Goal: Find specific page/section: Find specific page/section

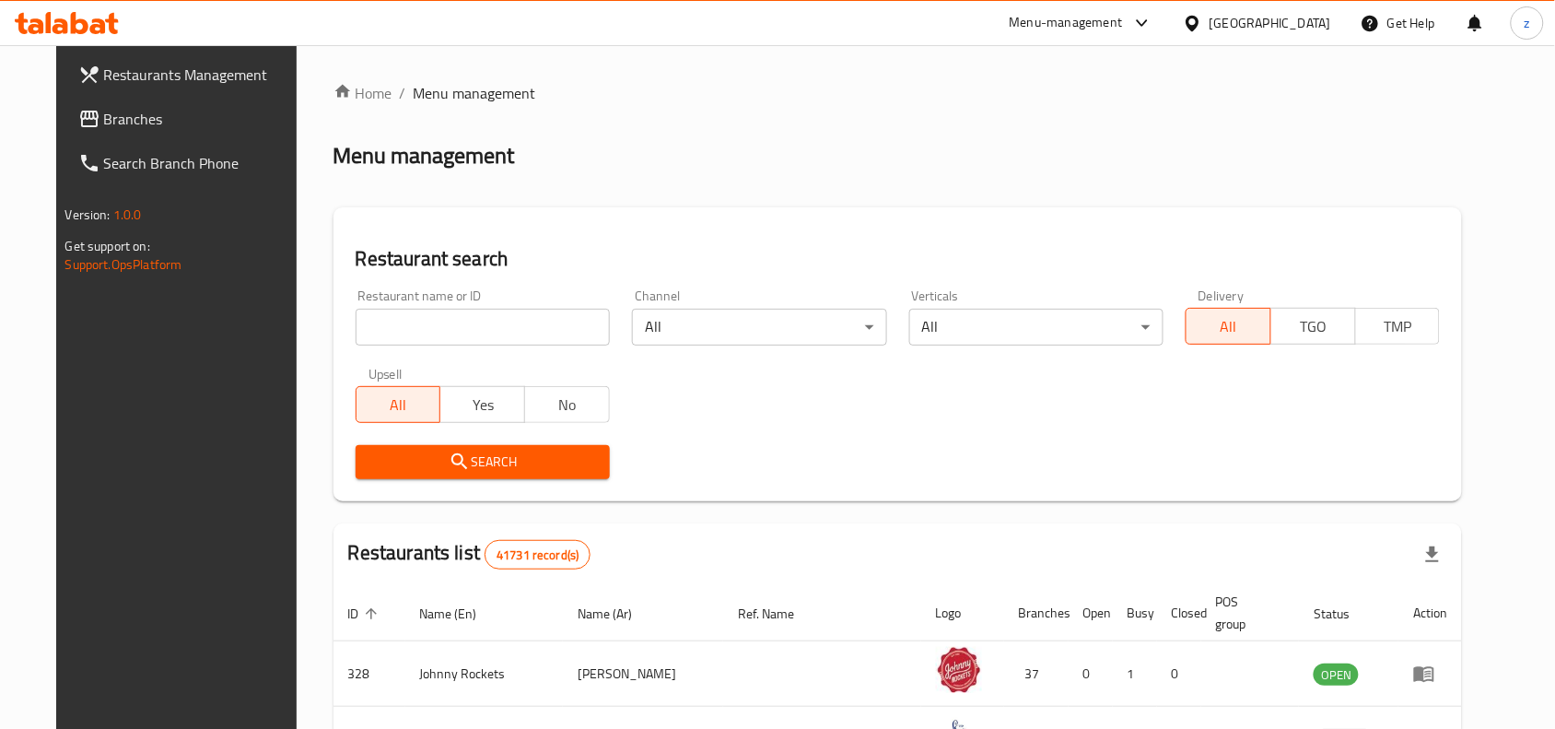
click at [104, 112] on span "Branches" at bounding box center [202, 119] width 197 height 22
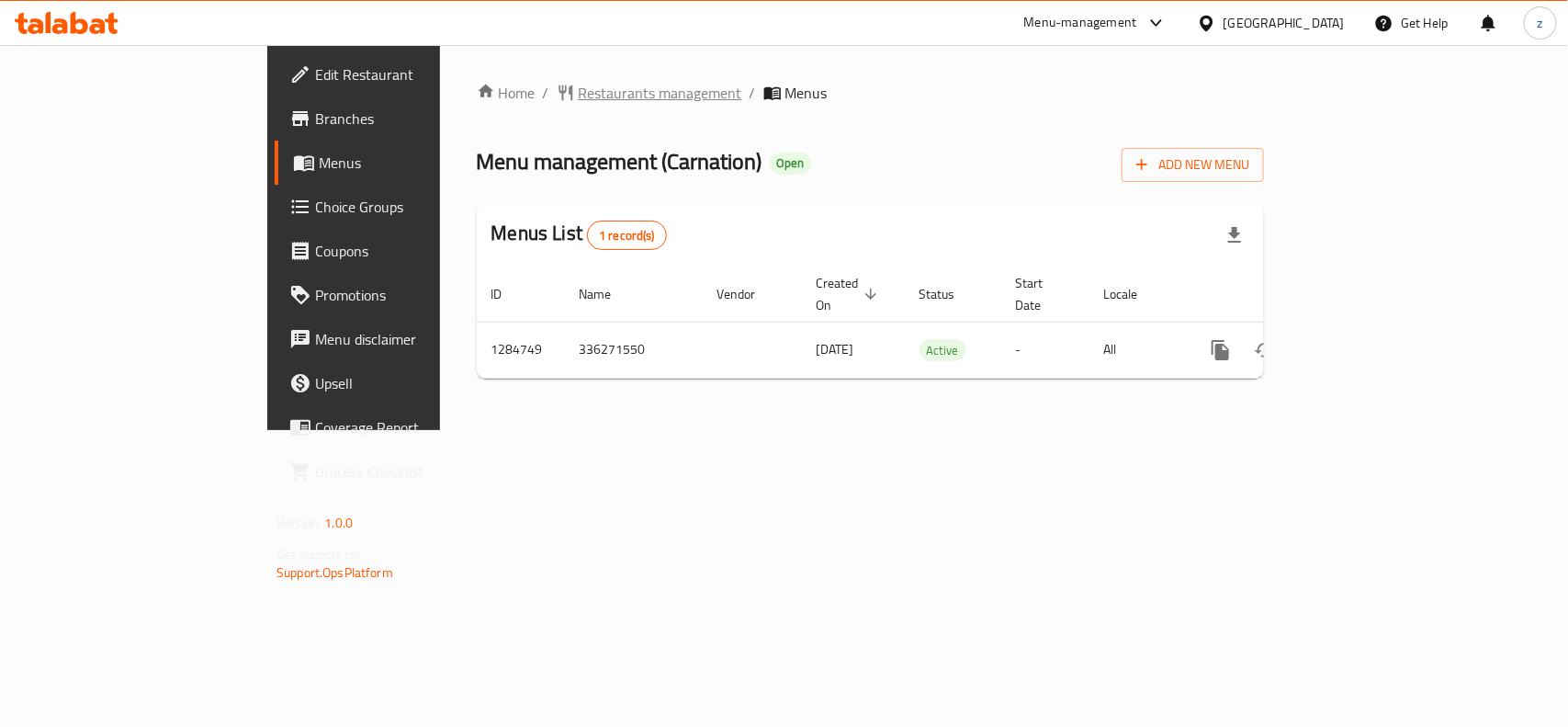
click at [579, 83] on span "Restaurants management" at bounding box center [660, 93] width 164 height 22
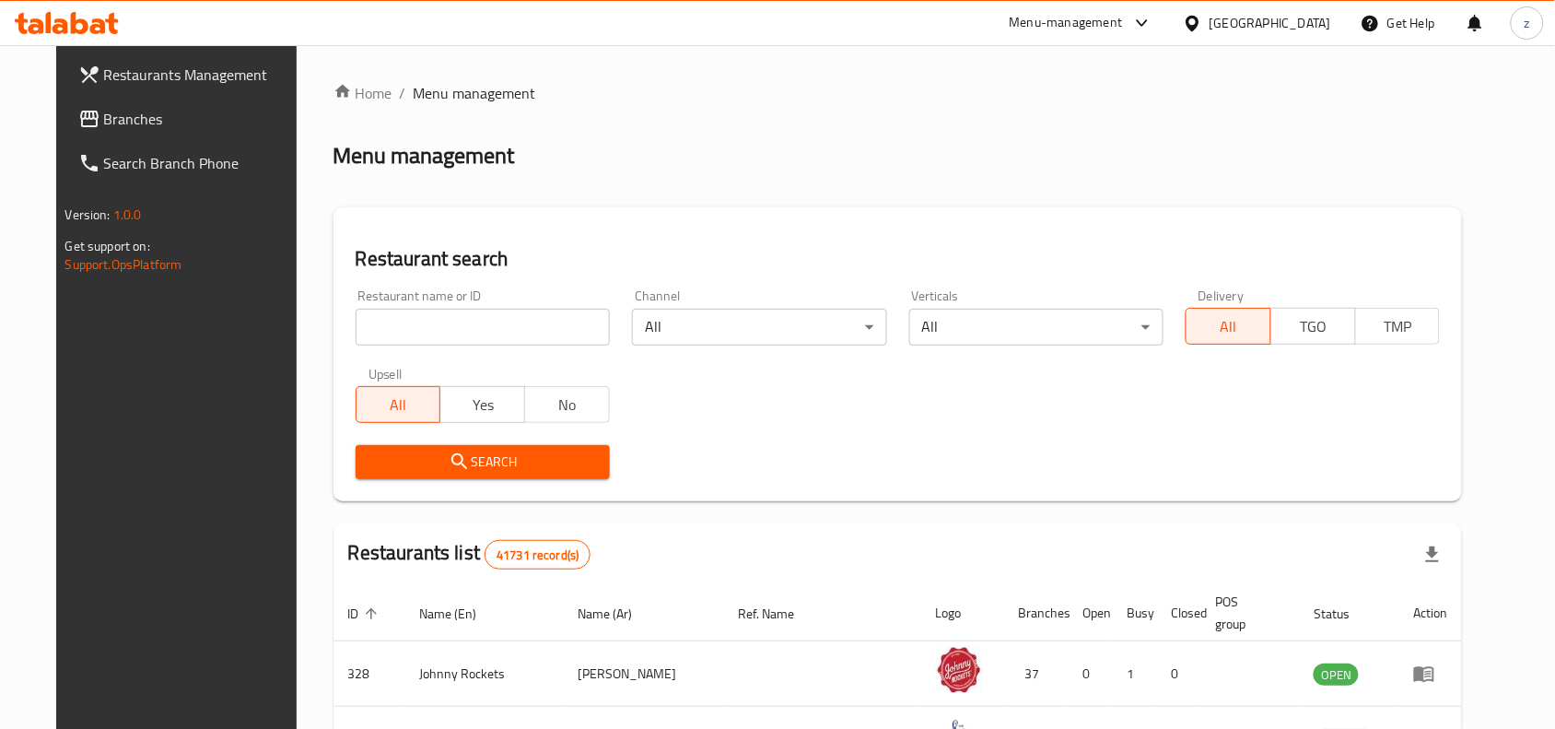
click at [449, 318] on input "search" at bounding box center [483, 327] width 254 height 37
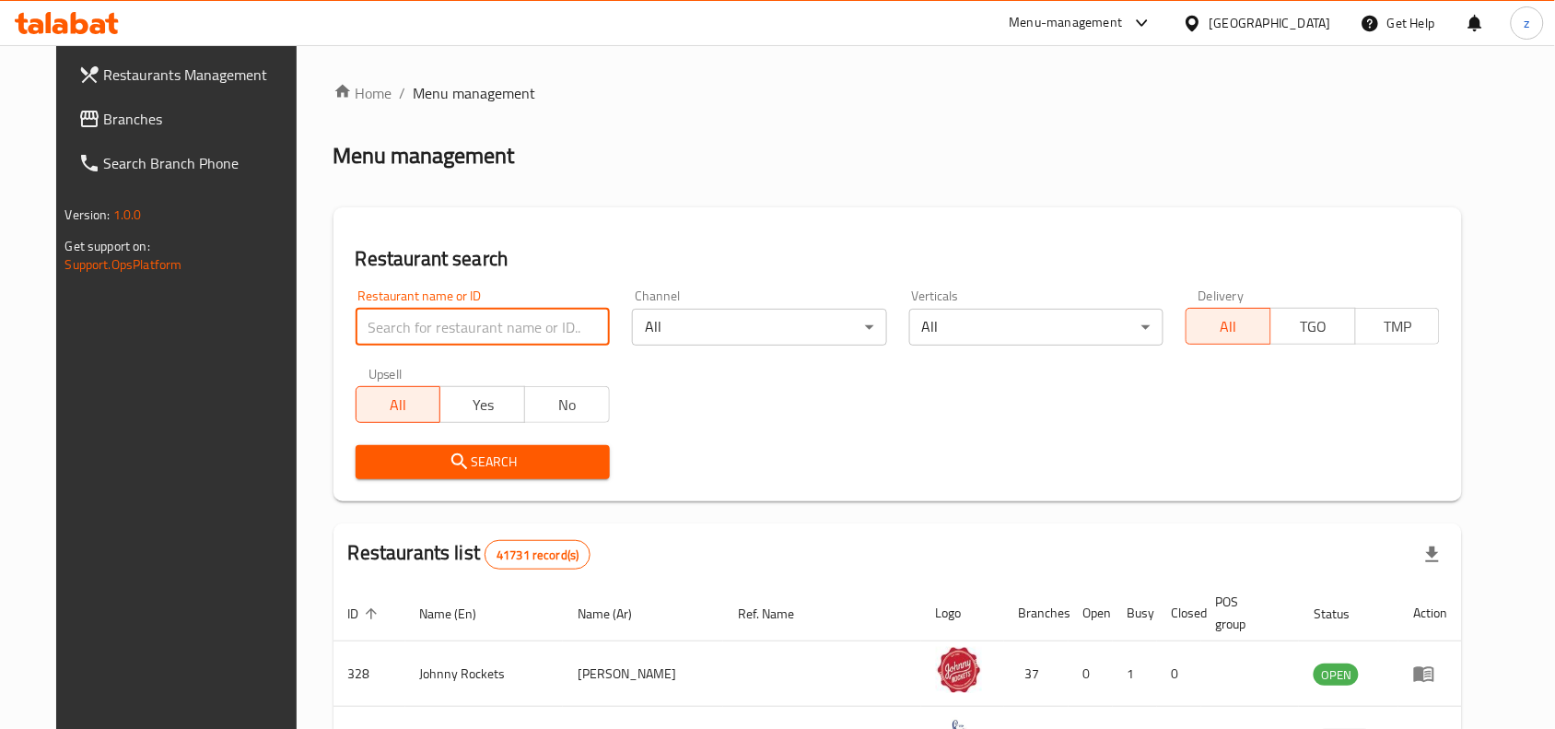
paste input "695798"
type input "695798"
click button "Search" at bounding box center [483, 462] width 254 height 34
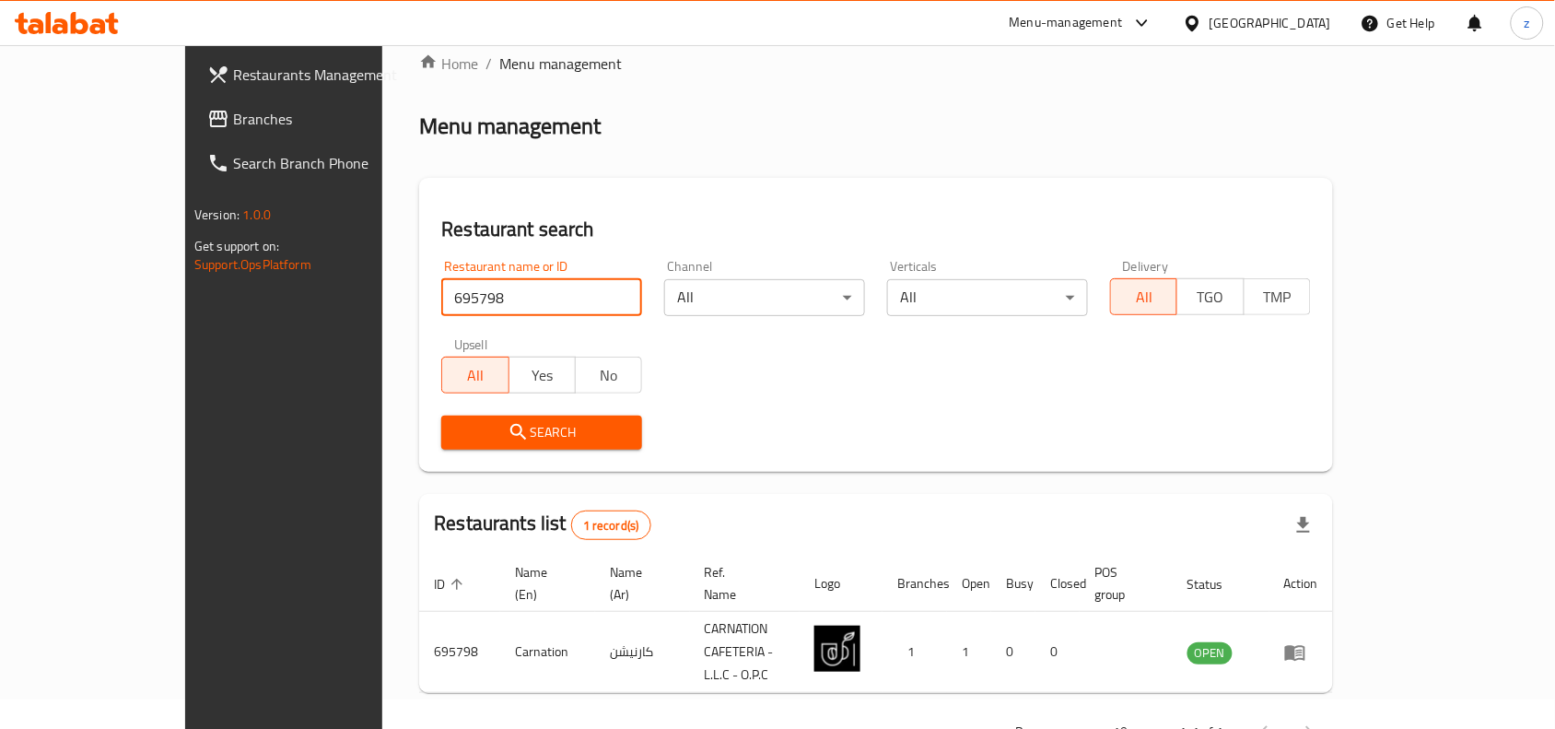
scroll to position [57, 0]
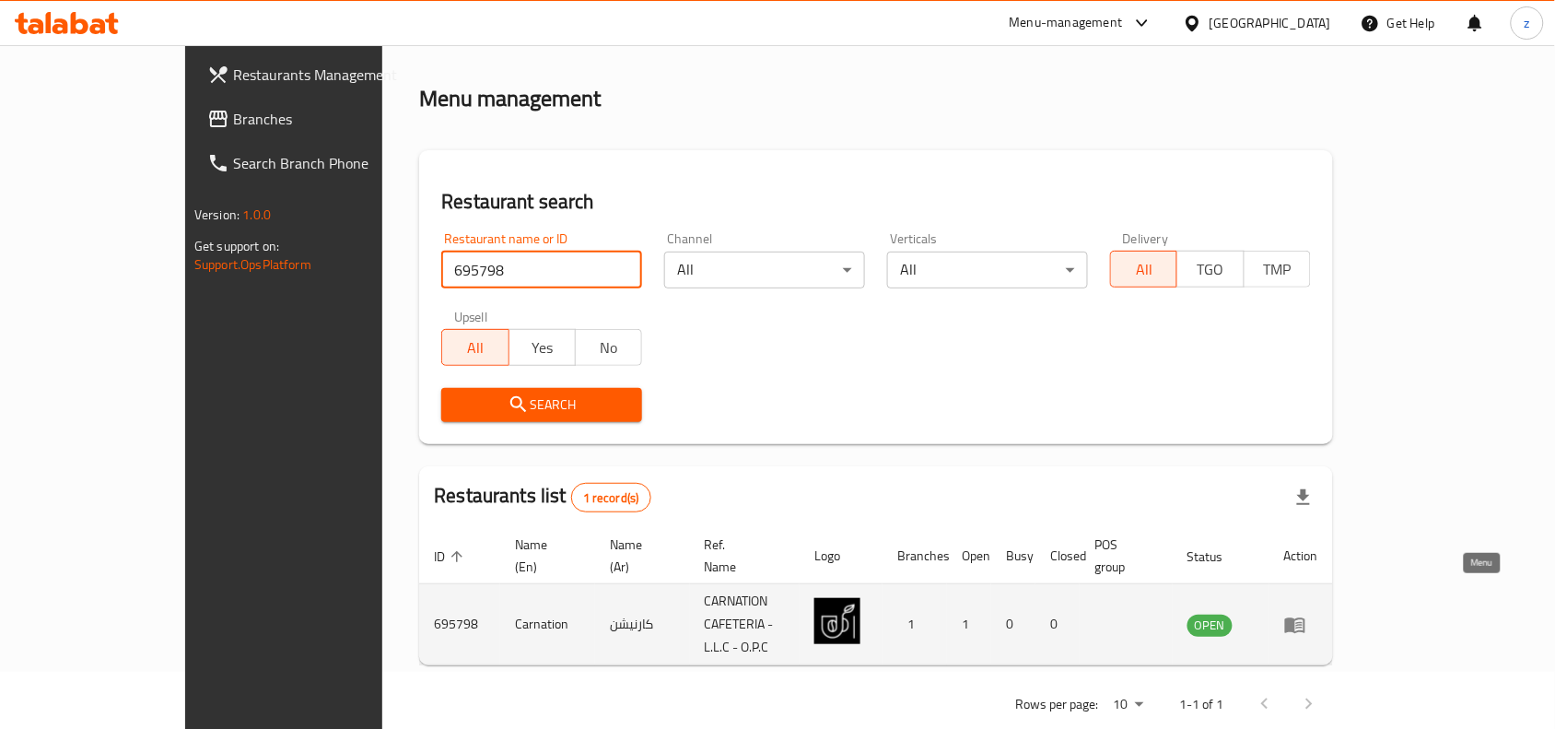
click at [1302, 622] on icon "enhanced table" at bounding box center [1299, 625] width 6 height 7
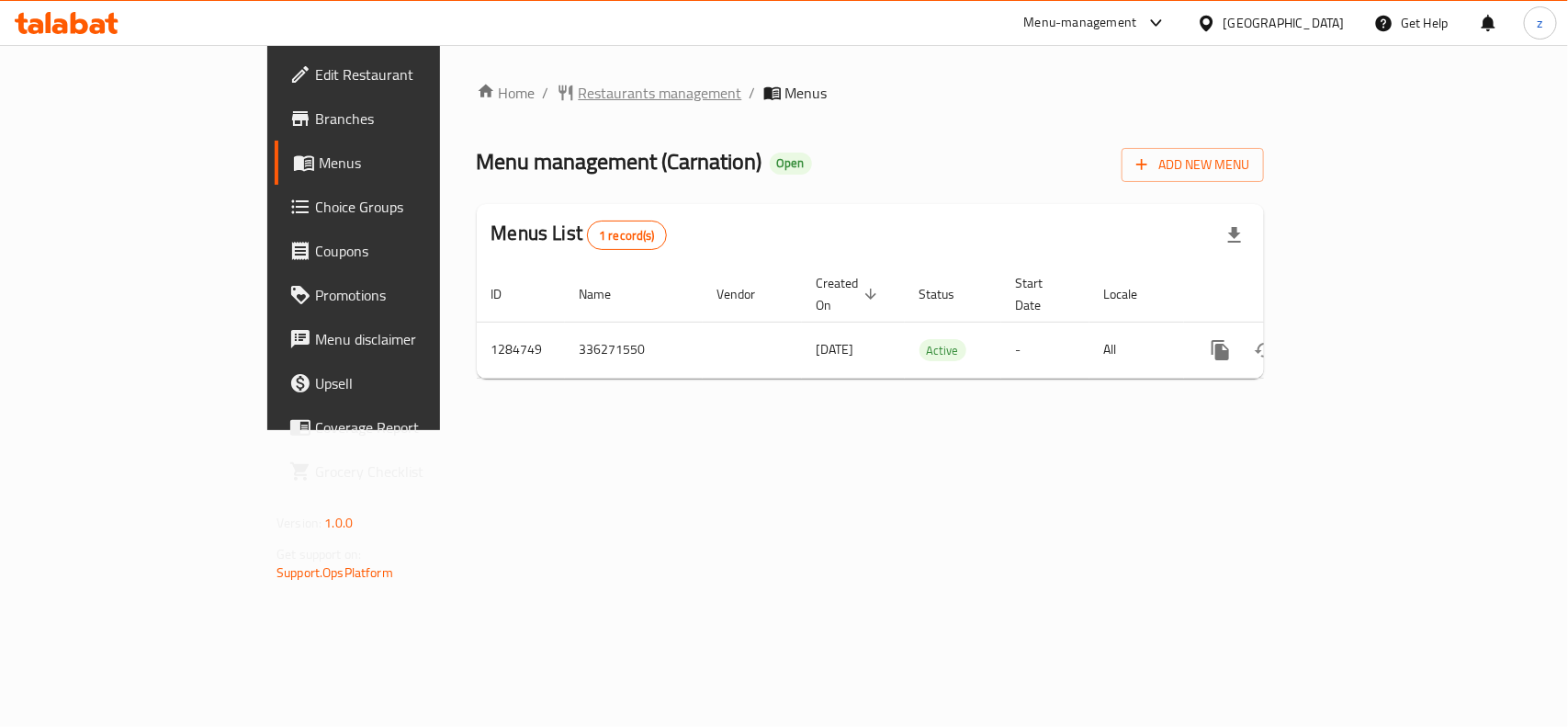
click at [579, 104] on span "Restaurants management" at bounding box center [660, 93] width 164 height 22
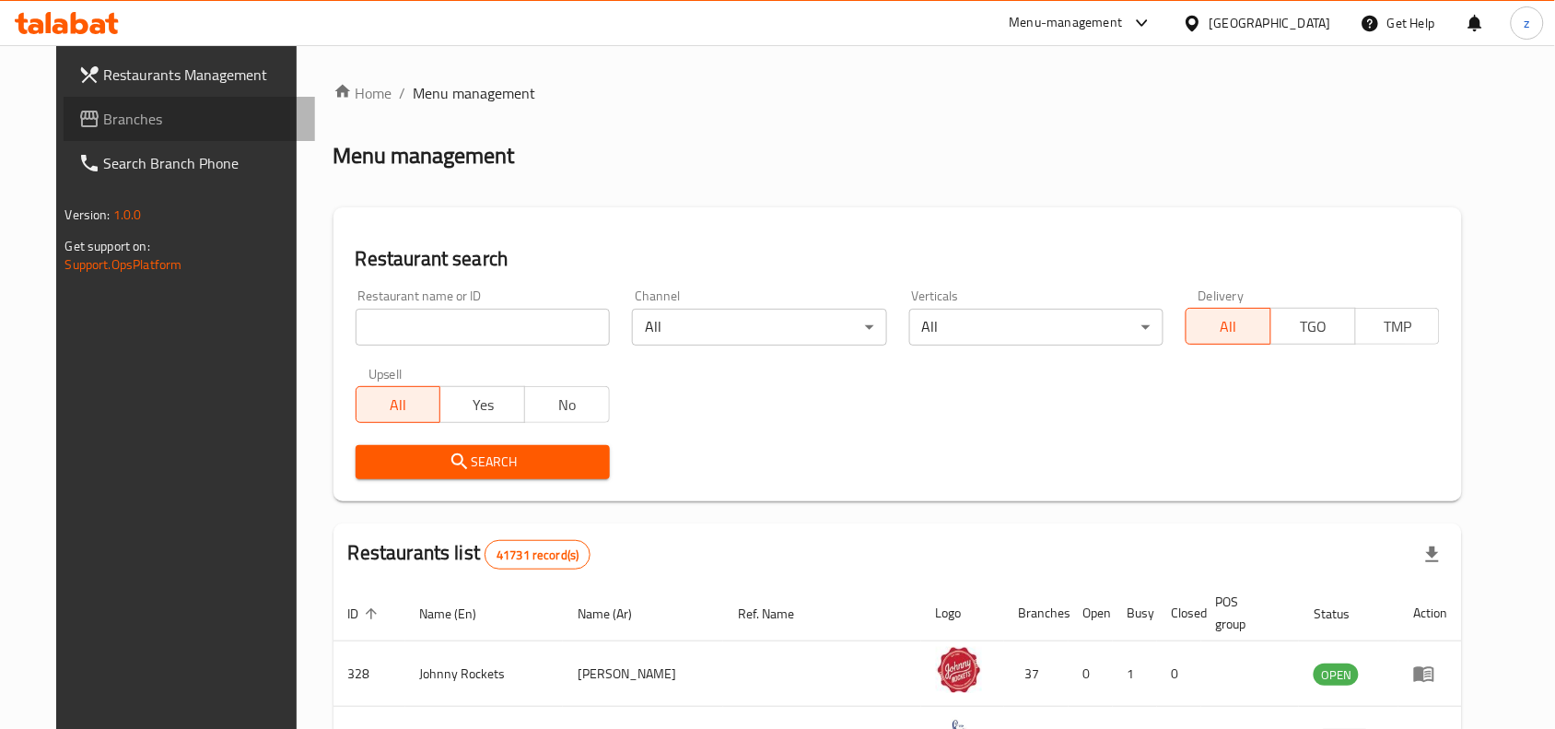
click at [104, 126] on span "Branches" at bounding box center [202, 119] width 197 height 22
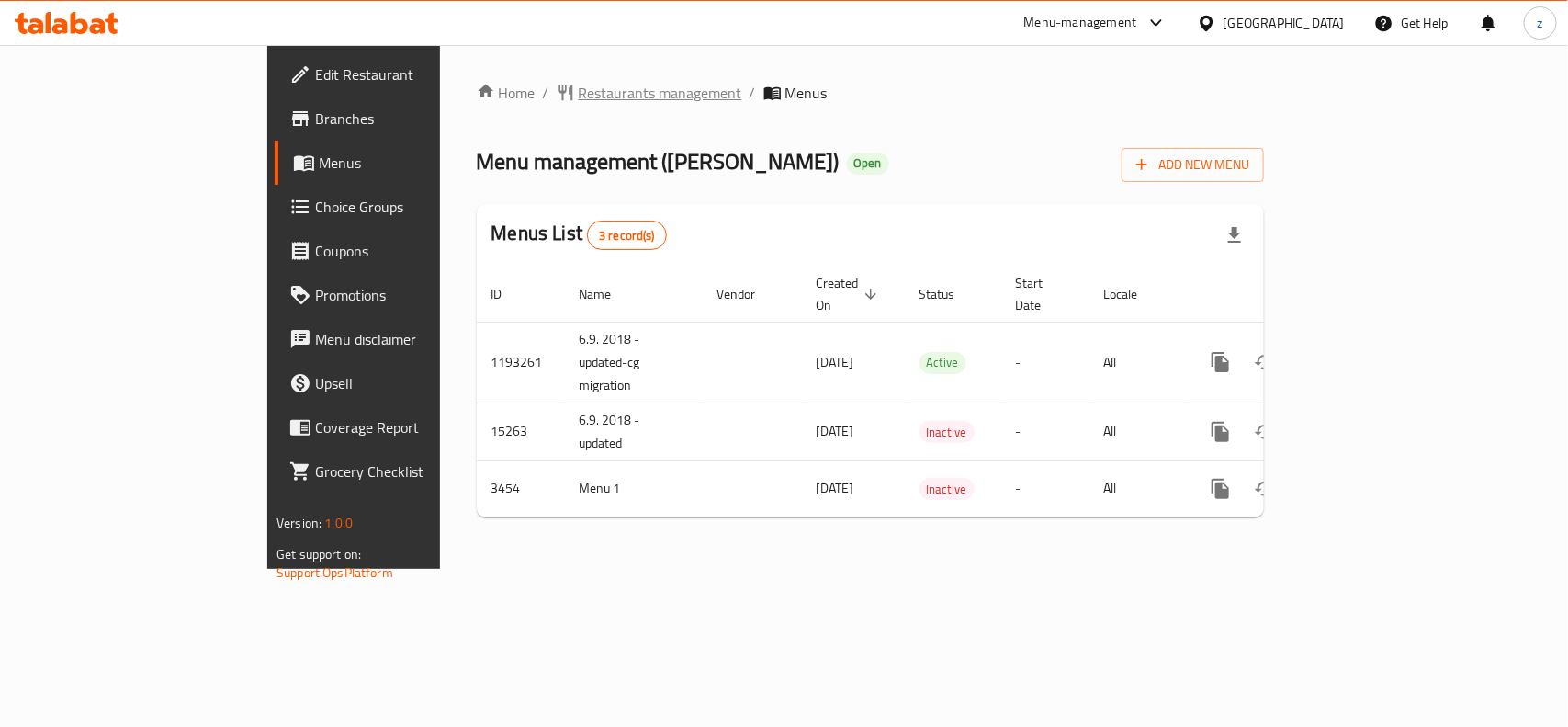
click at [579, 95] on span "Restaurants management" at bounding box center [660, 93] width 164 height 22
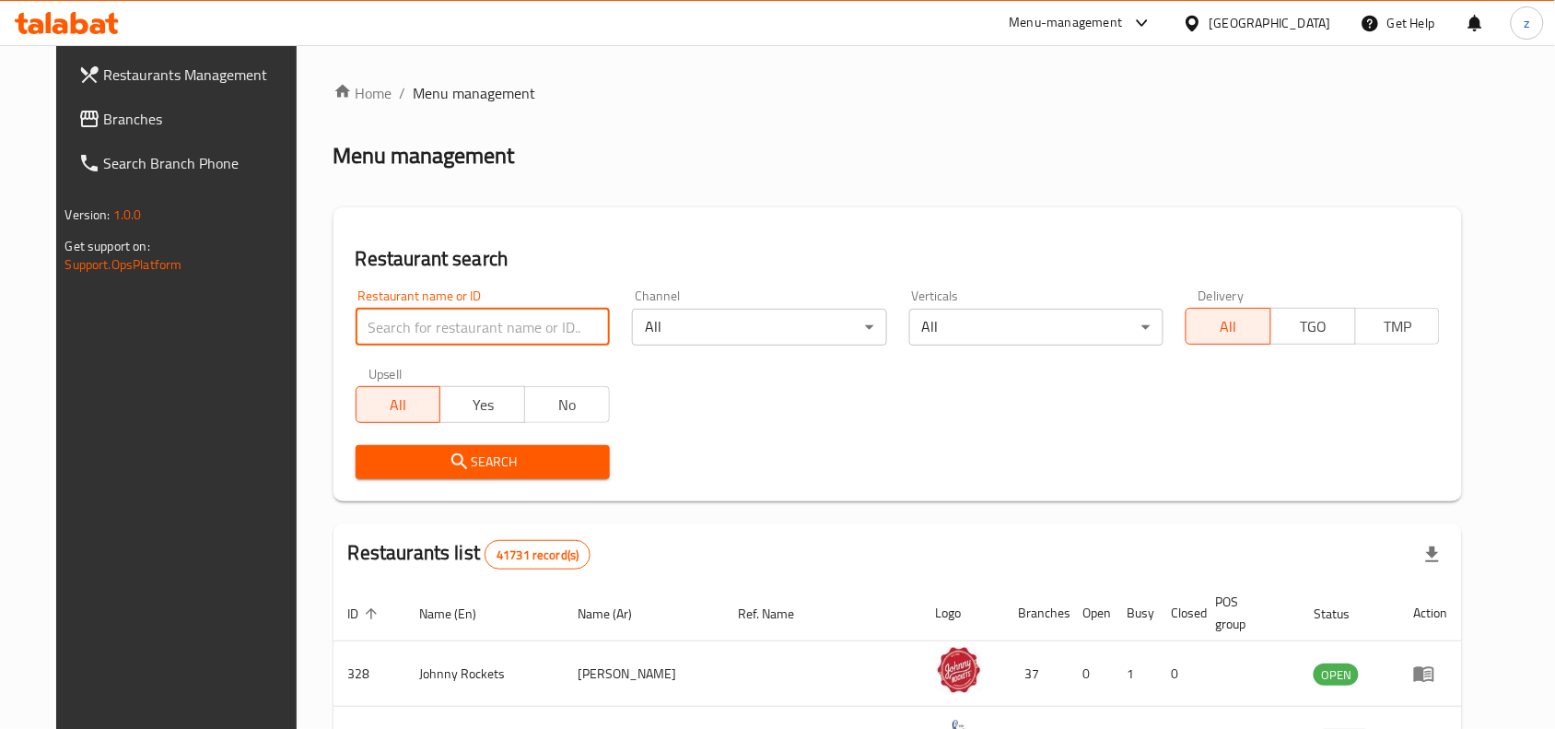
click at [458, 323] on input "search" at bounding box center [483, 327] width 254 height 37
paste input "2274"
type input "2274"
click button "Search" at bounding box center [483, 462] width 254 height 34
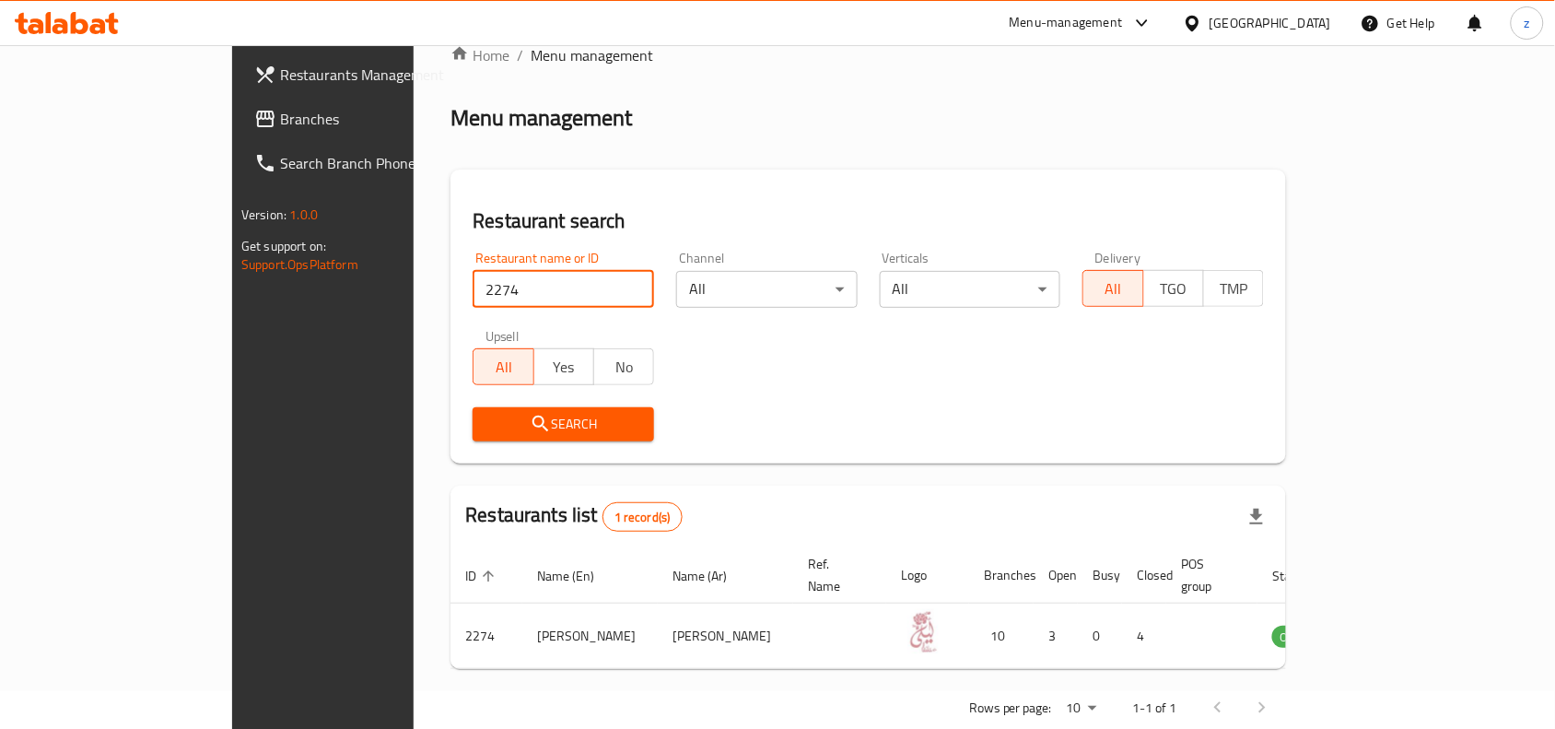
scroll to position [57, 0]
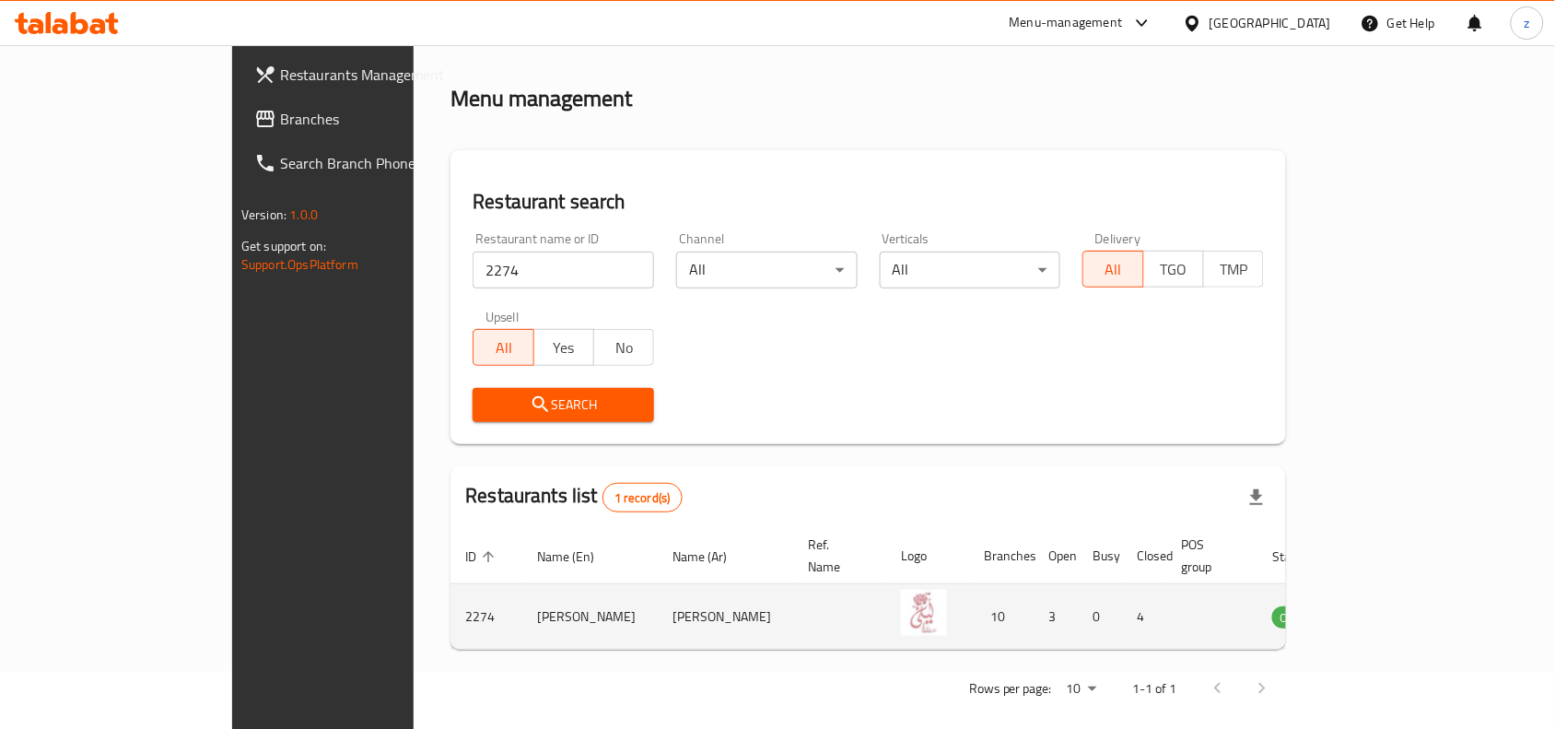
click at [1391, 605] on icon "enhanced table" at bounding box center [1380, 616] width 22 height 22
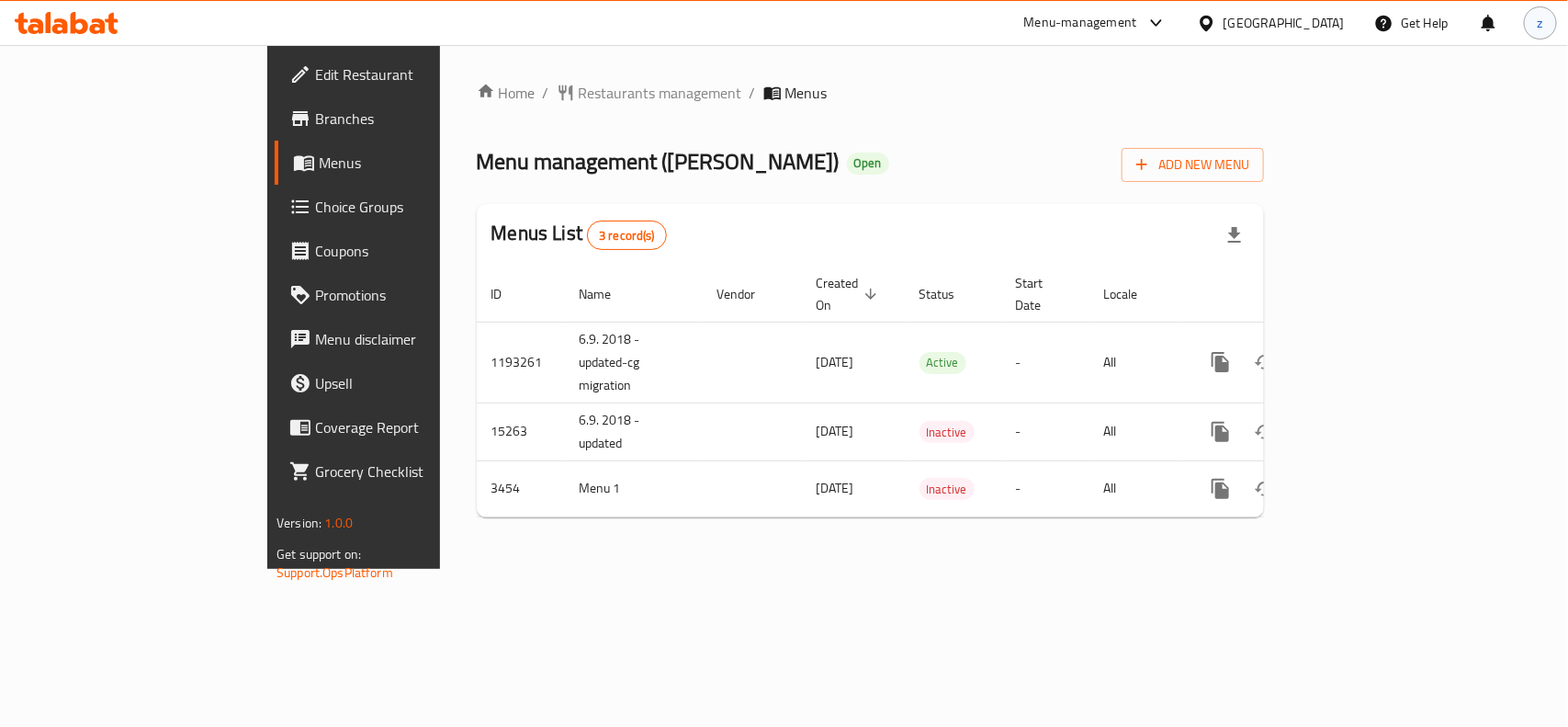
click at [1531, 25] on div "z" at bounding box center [1540, 22] width 33 height 33
click at [1352, 195] on span "Logout" at bounding box center [1334, 195] width 44 height 28
